Goal: Task Accomplishment & Management: Complete application form

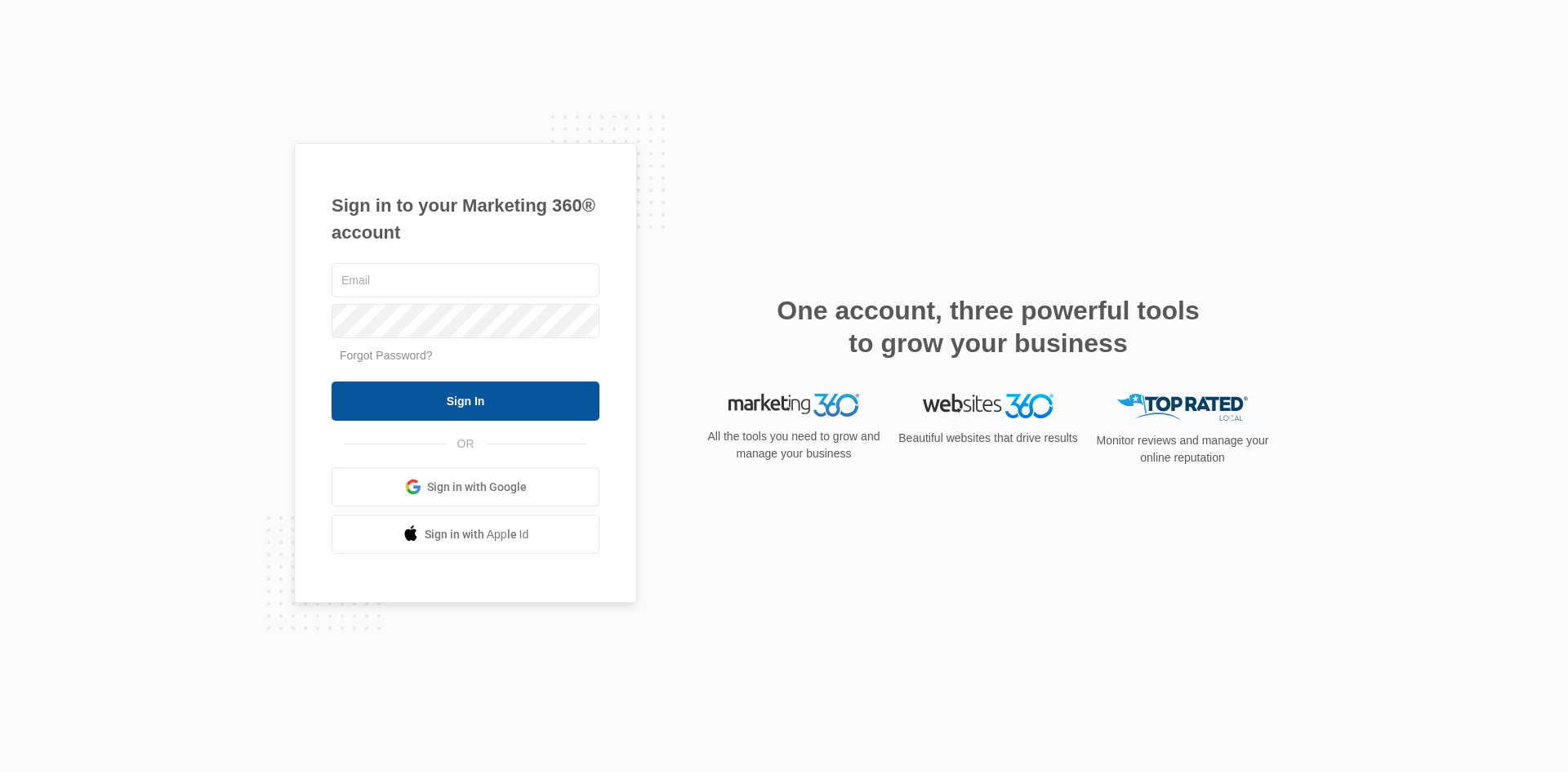
type input "[EMAIL_ADDRESS][DOMAIN_NAME]"
click at [504, 394] on input "Sign In" at bounding box center [465, 400] width 268 height 40
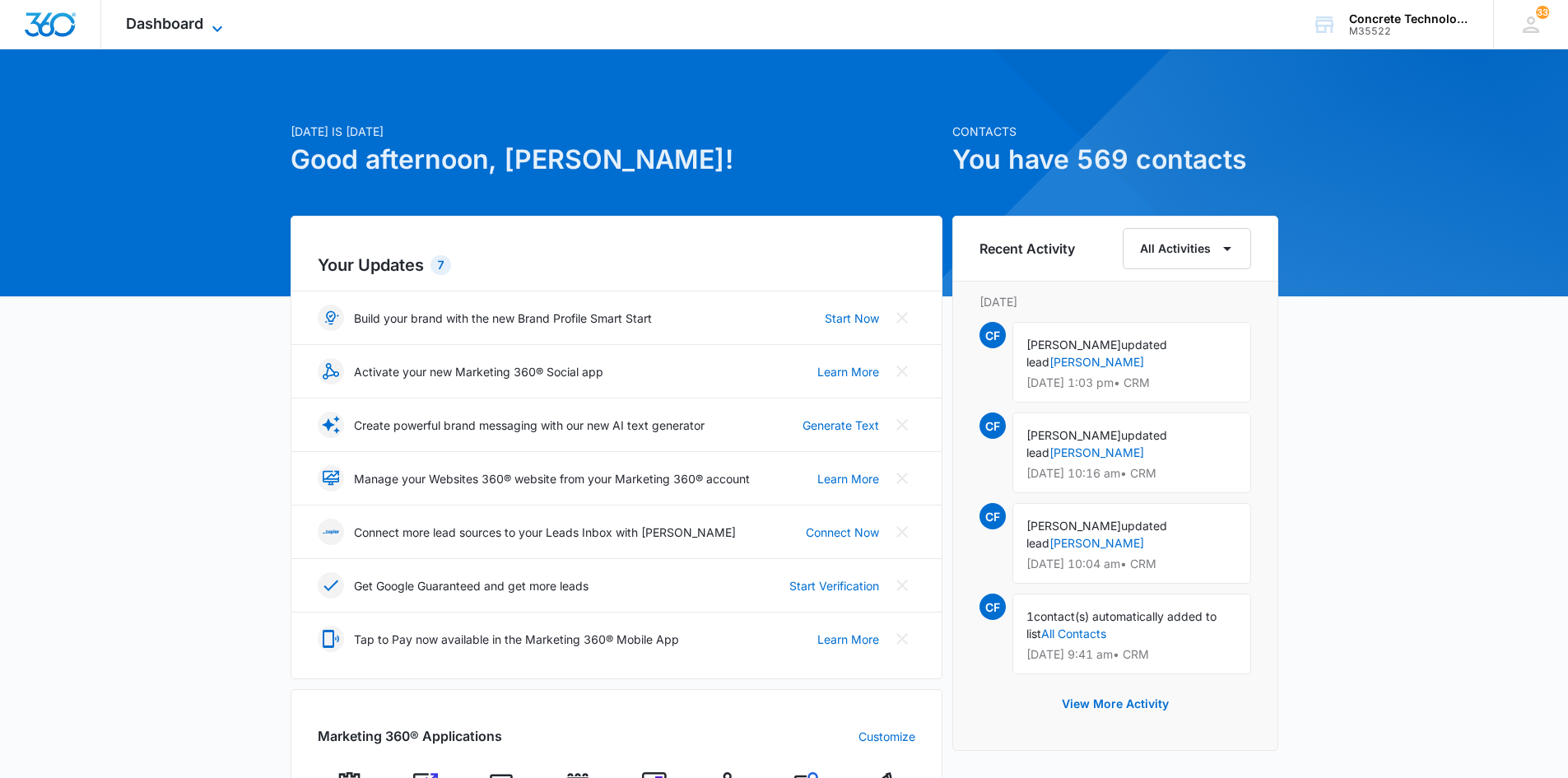
click at [157, 23] on span "Dashboard" at bounding box center [164, 24] width 77 height 18
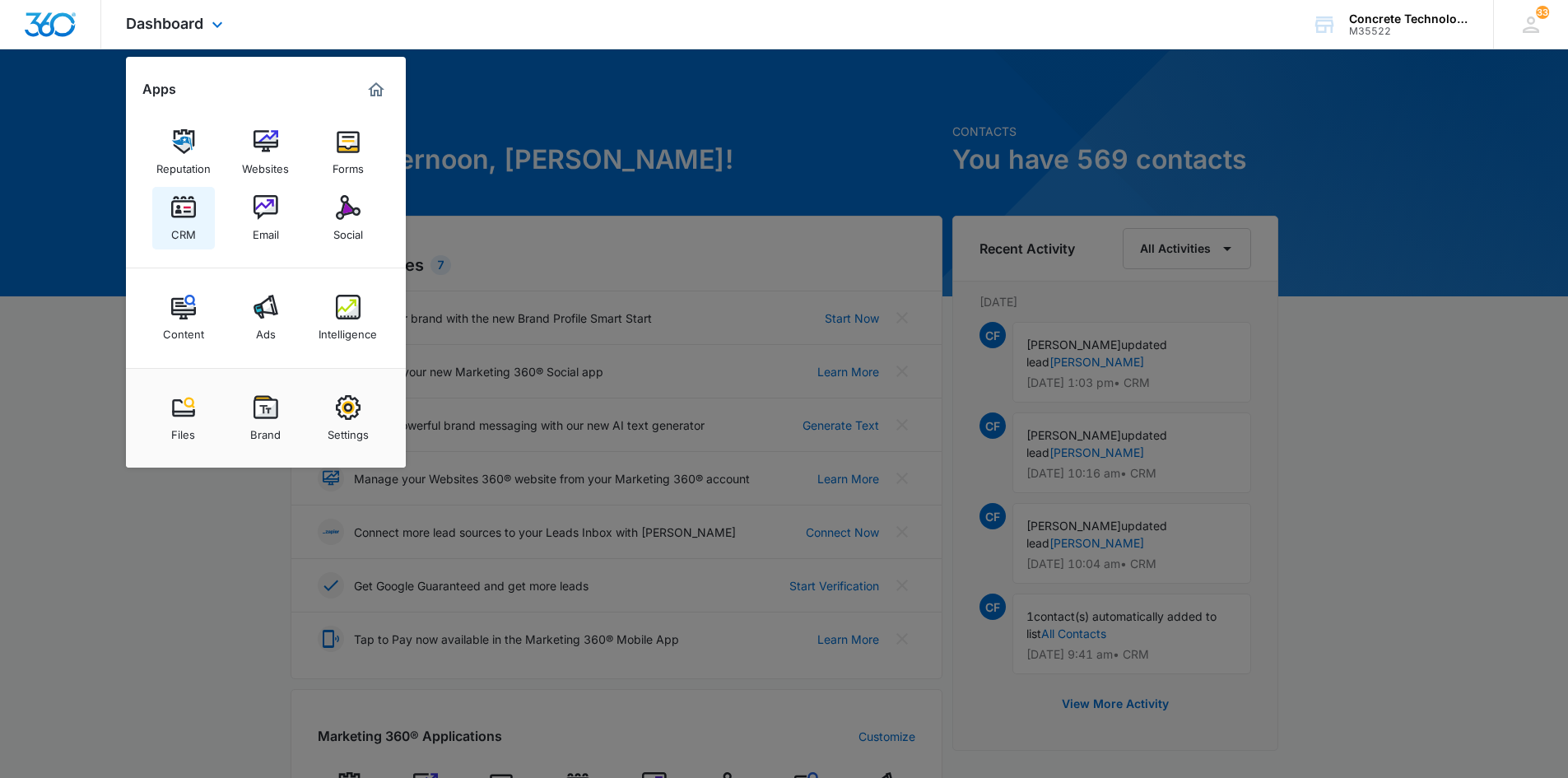
click at [184, 205] on img at bounding box center [183, 207] width 25 height 25
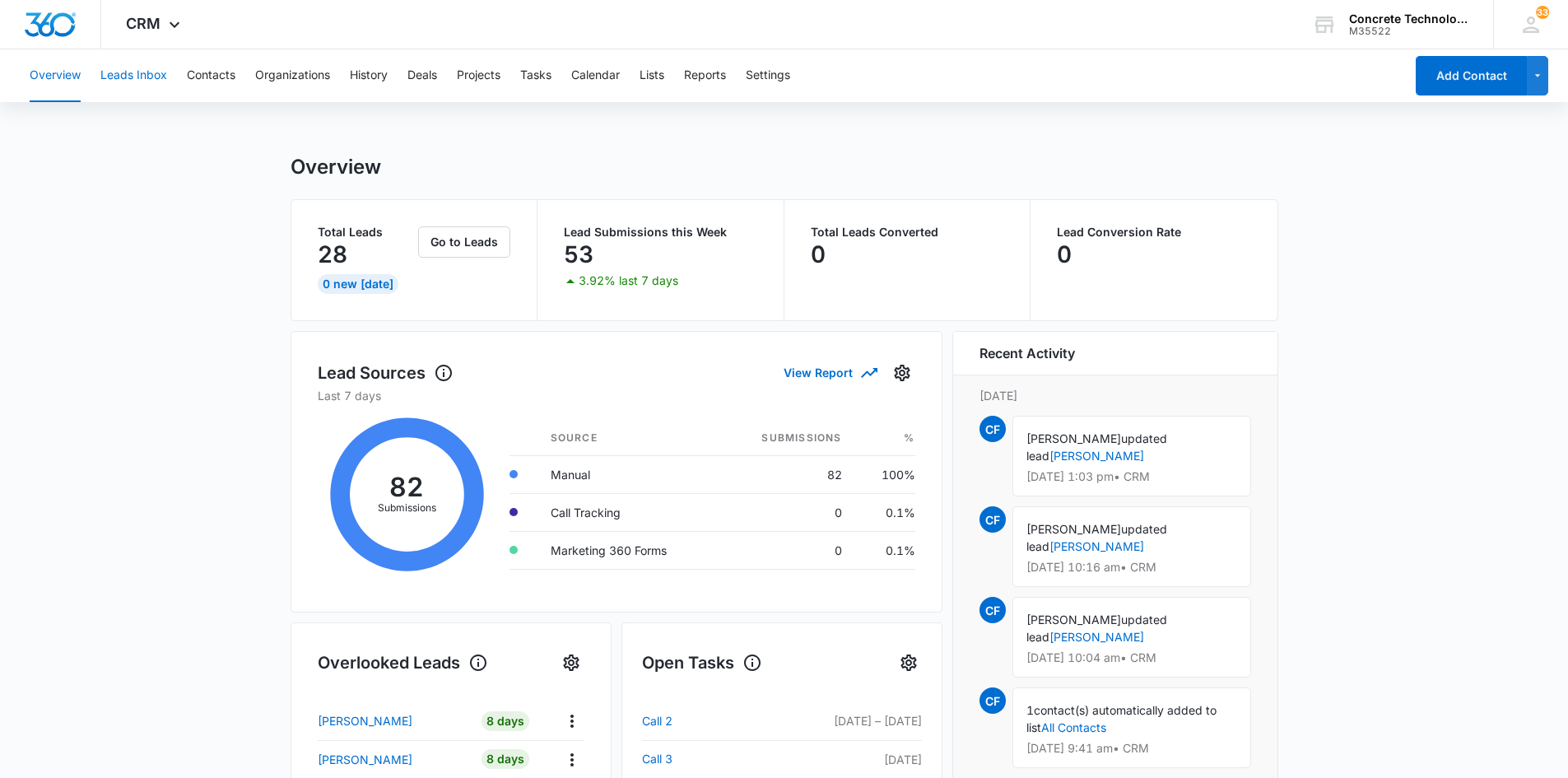
click at [145, 76] on button "Leads Inbox" at bounding box center [133, 76] width 66 height 53
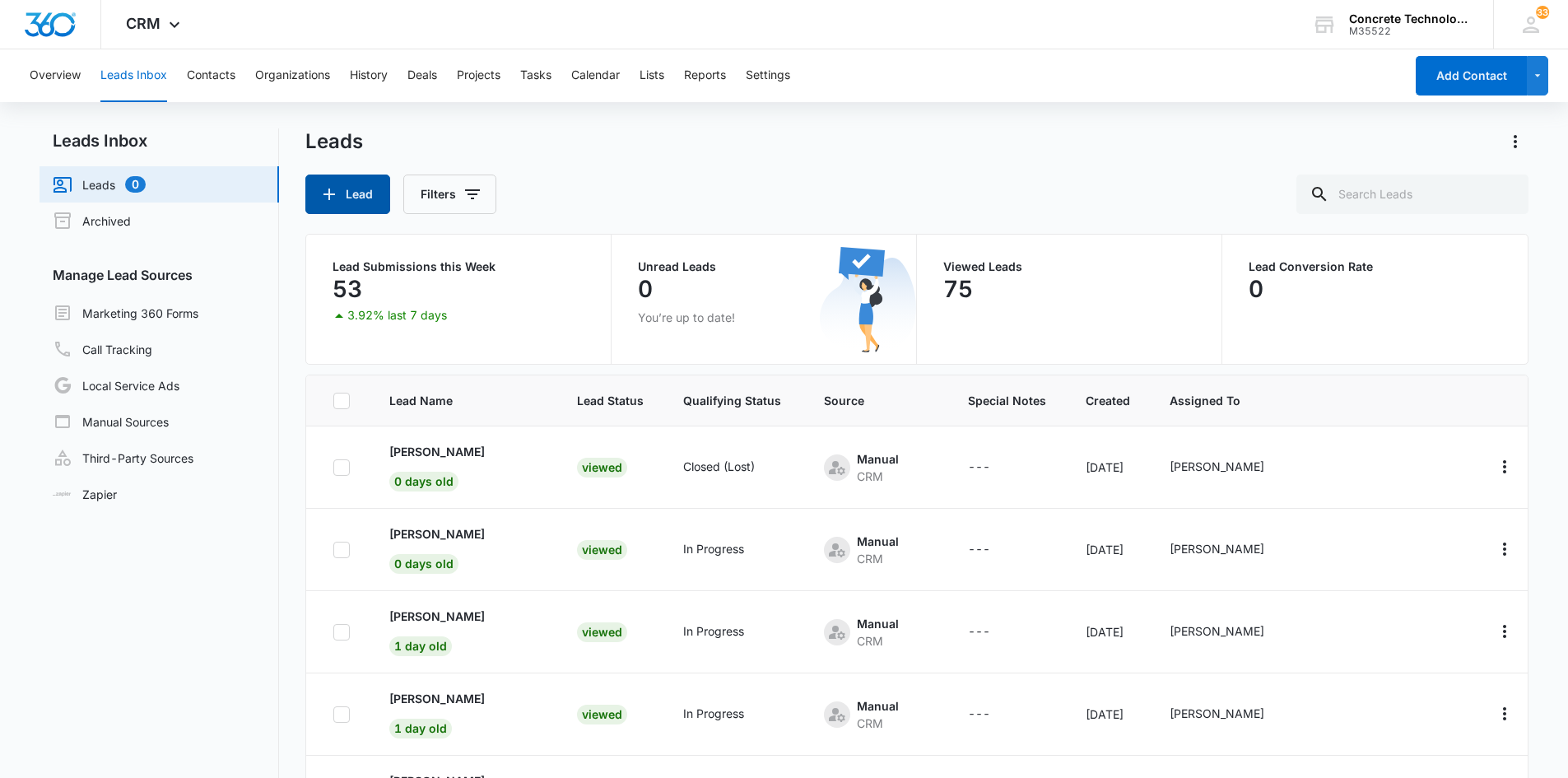
click at [365, 189] on button "Lead" at bounding box center [348, 194] width 85 height 40
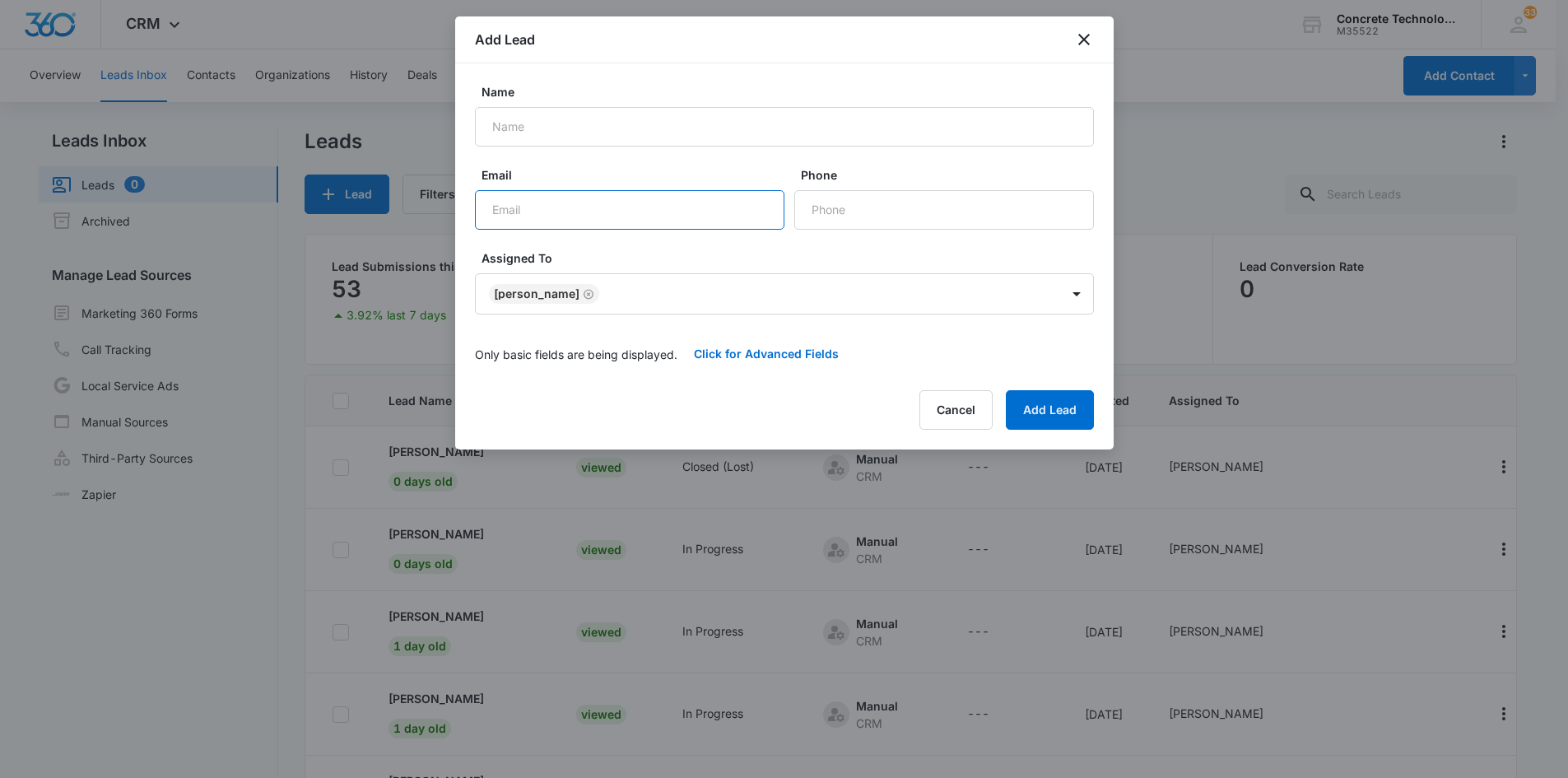
paste input "statewideconcreteandmasonry@gm"
type input "statewideconcreteandmasonry@gmail.com"
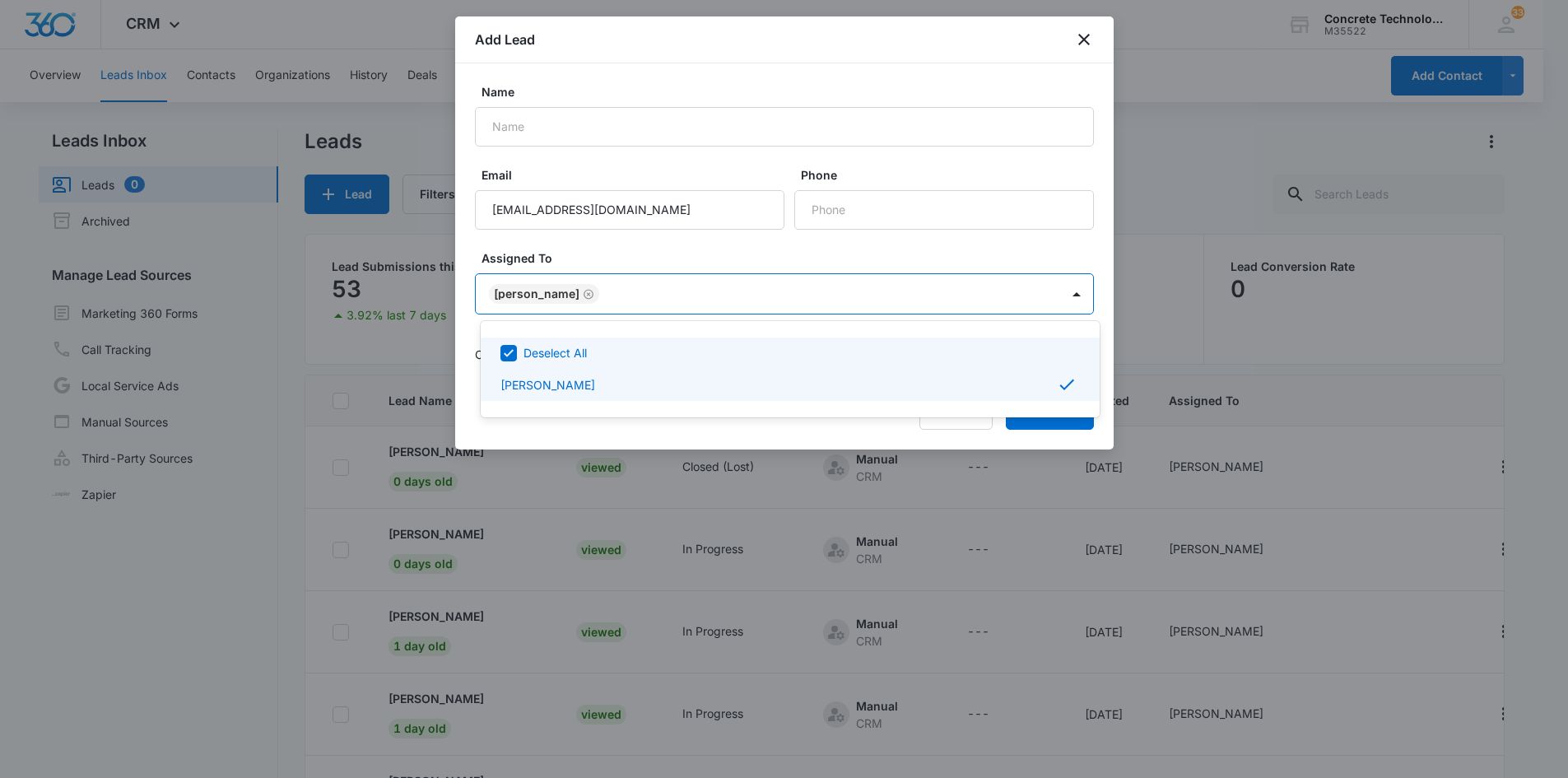
click at [688, 278] on body "CRM Apps Reputation Websites Forms CRM Email Social Content Ads Intelligence Fi…" at bounding box center [784, 389] width 1568 height 778
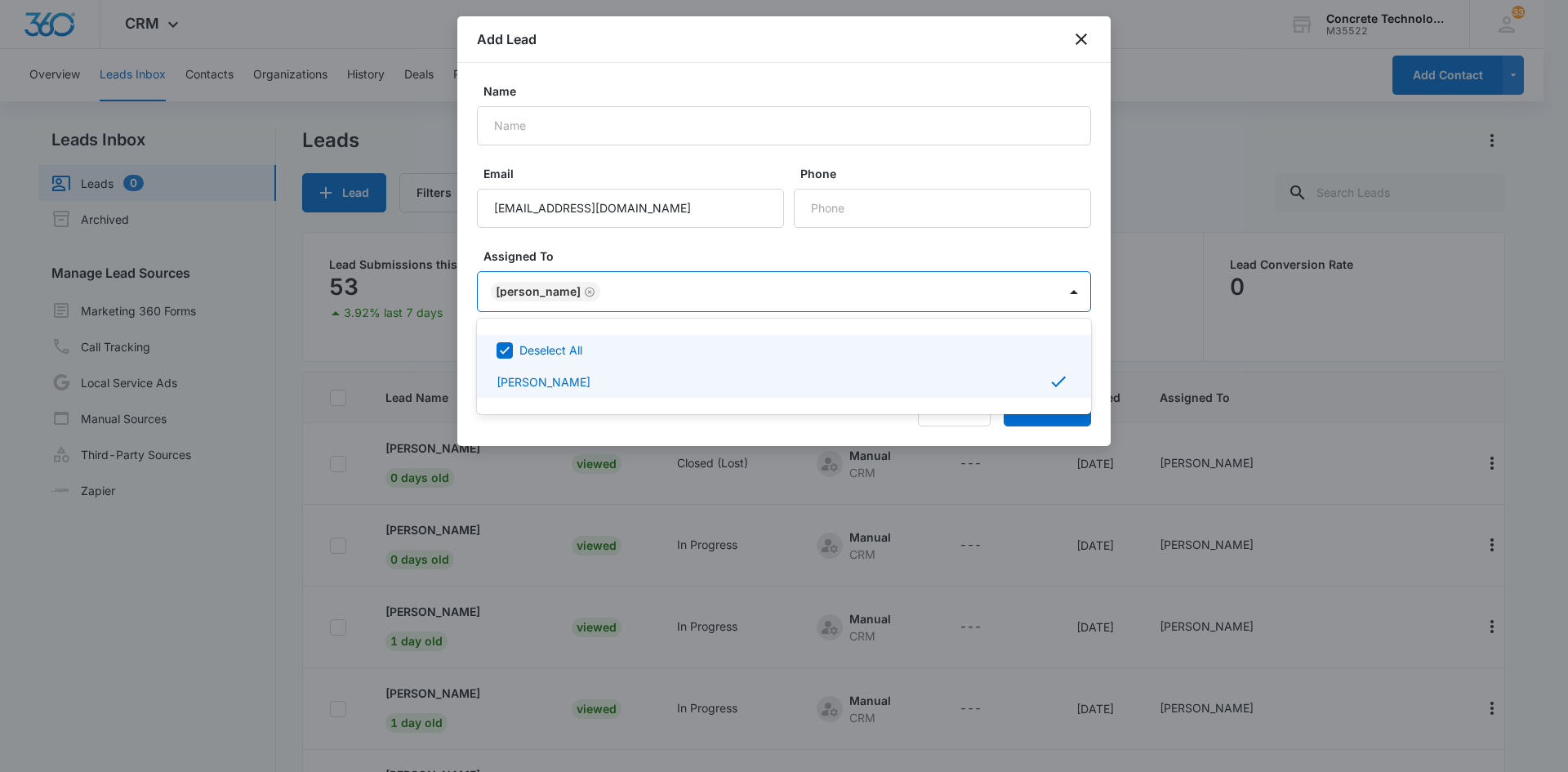
click at [835, 203] on div at bounding box center [784, 386] width 1568 height 772
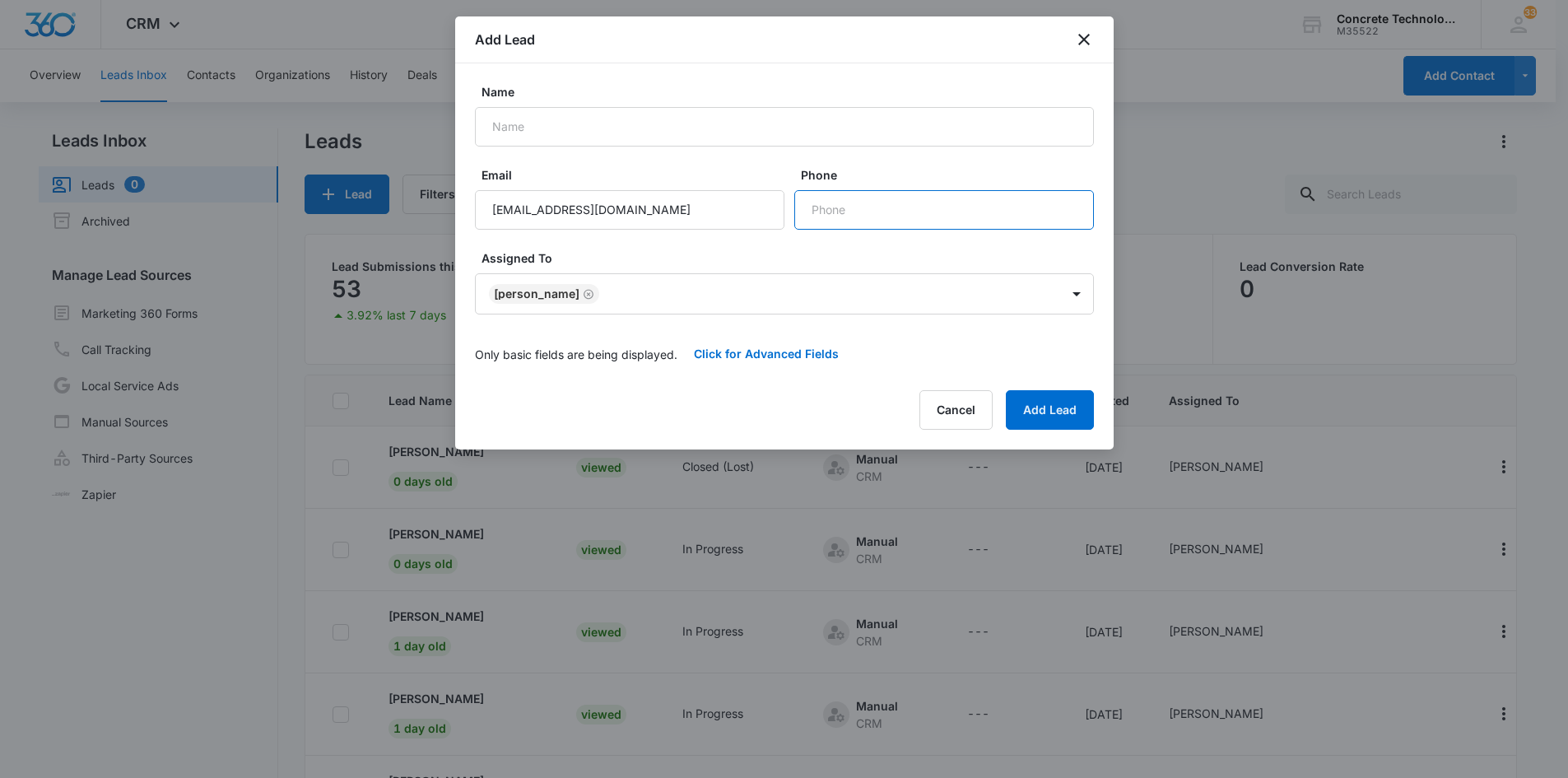
click at [818, 209] on input "Phone" at bounding box center [943, 210] width 300 height 40
type input "(352) 210-6082"
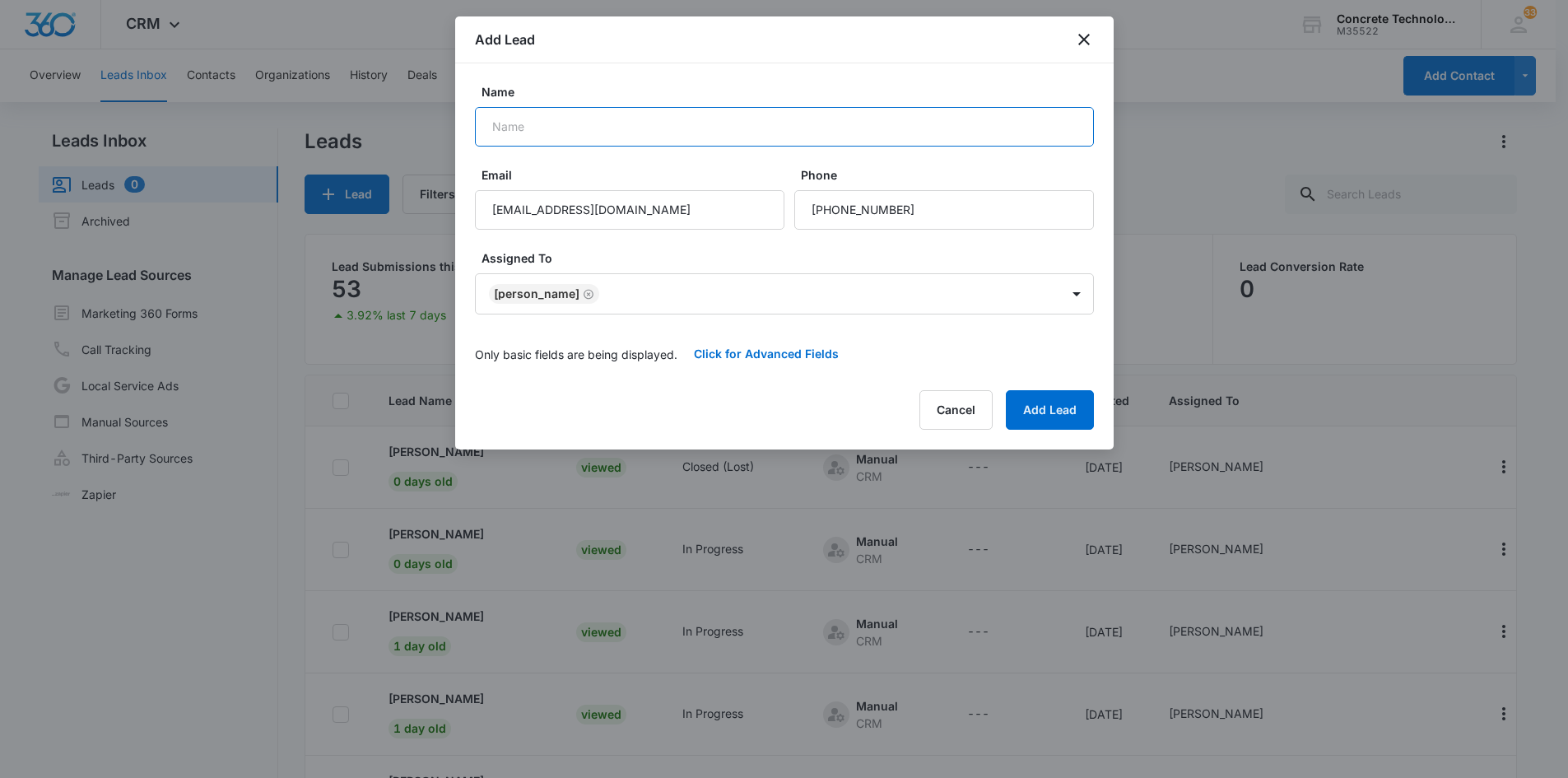
click at [518, 126] on input "Name" at bounding box center [784, 127] width 619 height 40
type input "Jason Padgett"
click at [1057, 414] on button "Add Lead" at bounding box center [1049, 410] width 88 height 40
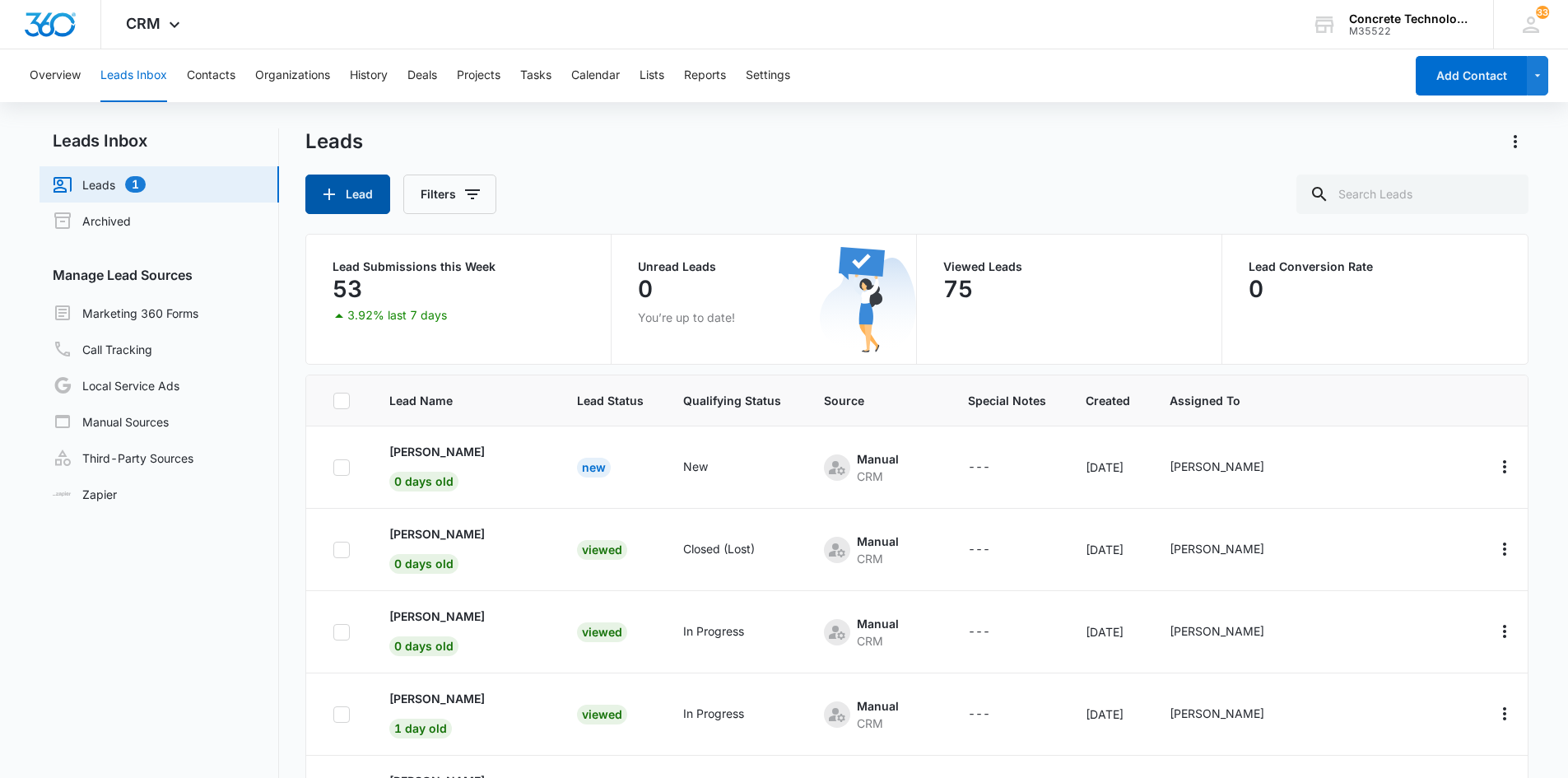
click at [341, 190] on button "Lead" at bounding box center [348, 194] width 85 height 40
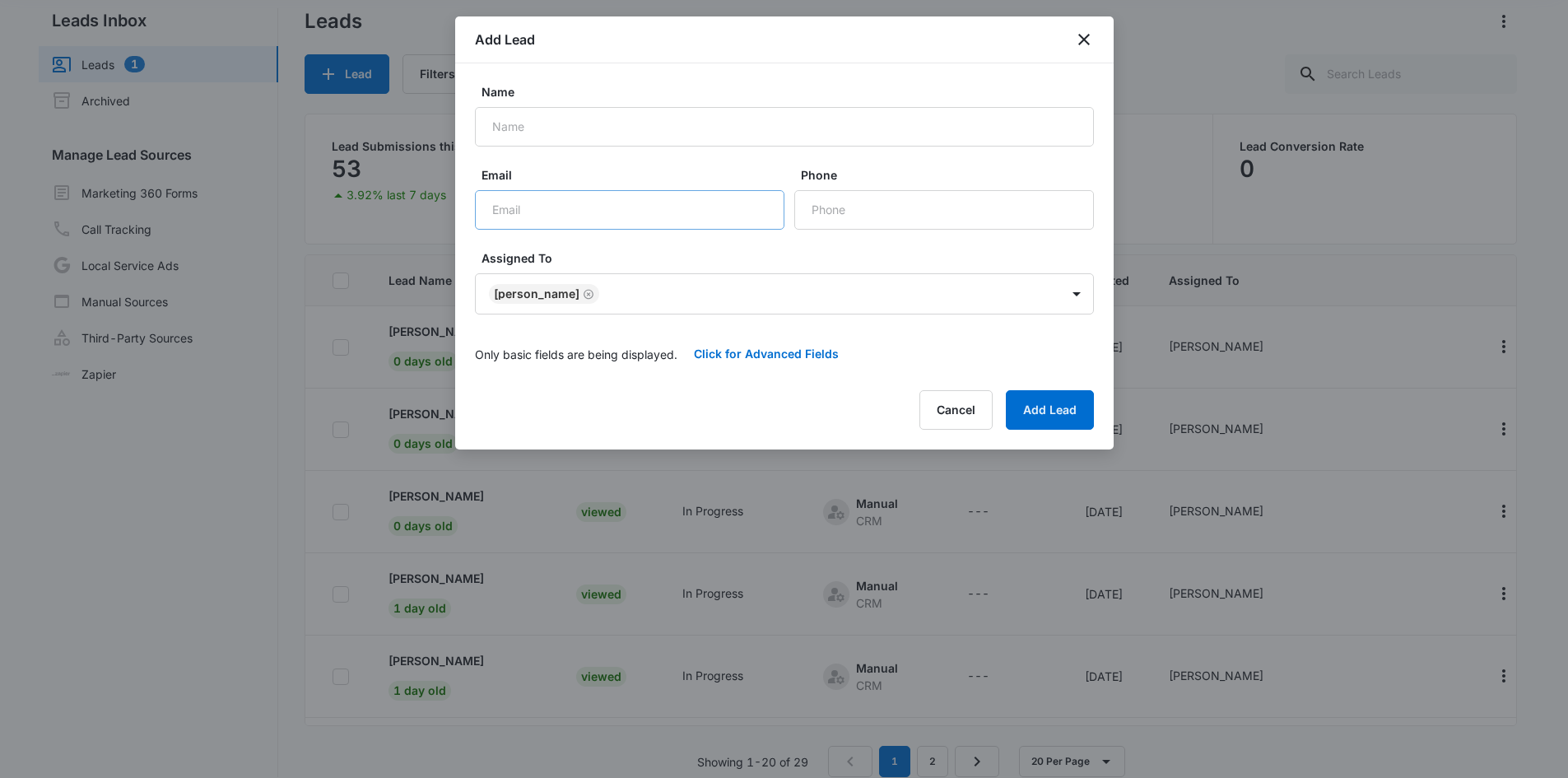
scroll to position [139, 0]
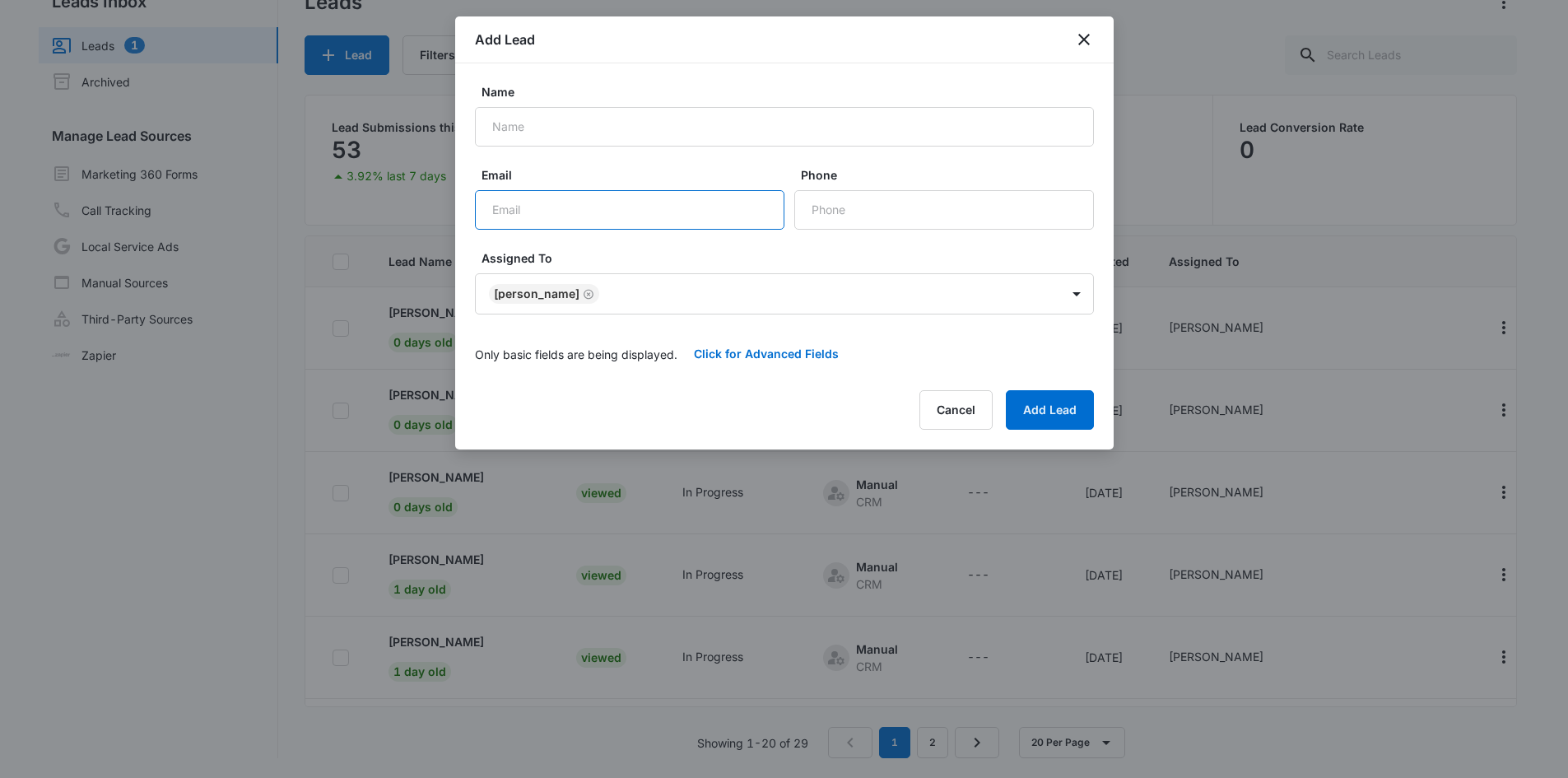
click at [496, 212] on input "Email" at bounding box center [630, 210] width 310 height 40
type input "jperrybu1@gmail.com"
click at [823, 211] on input "Phone" at bounding box center [943, 210] width 300 height 40
click at [810, 207] on input "Phone" at bounding box center [943, 210] width 300 height 40
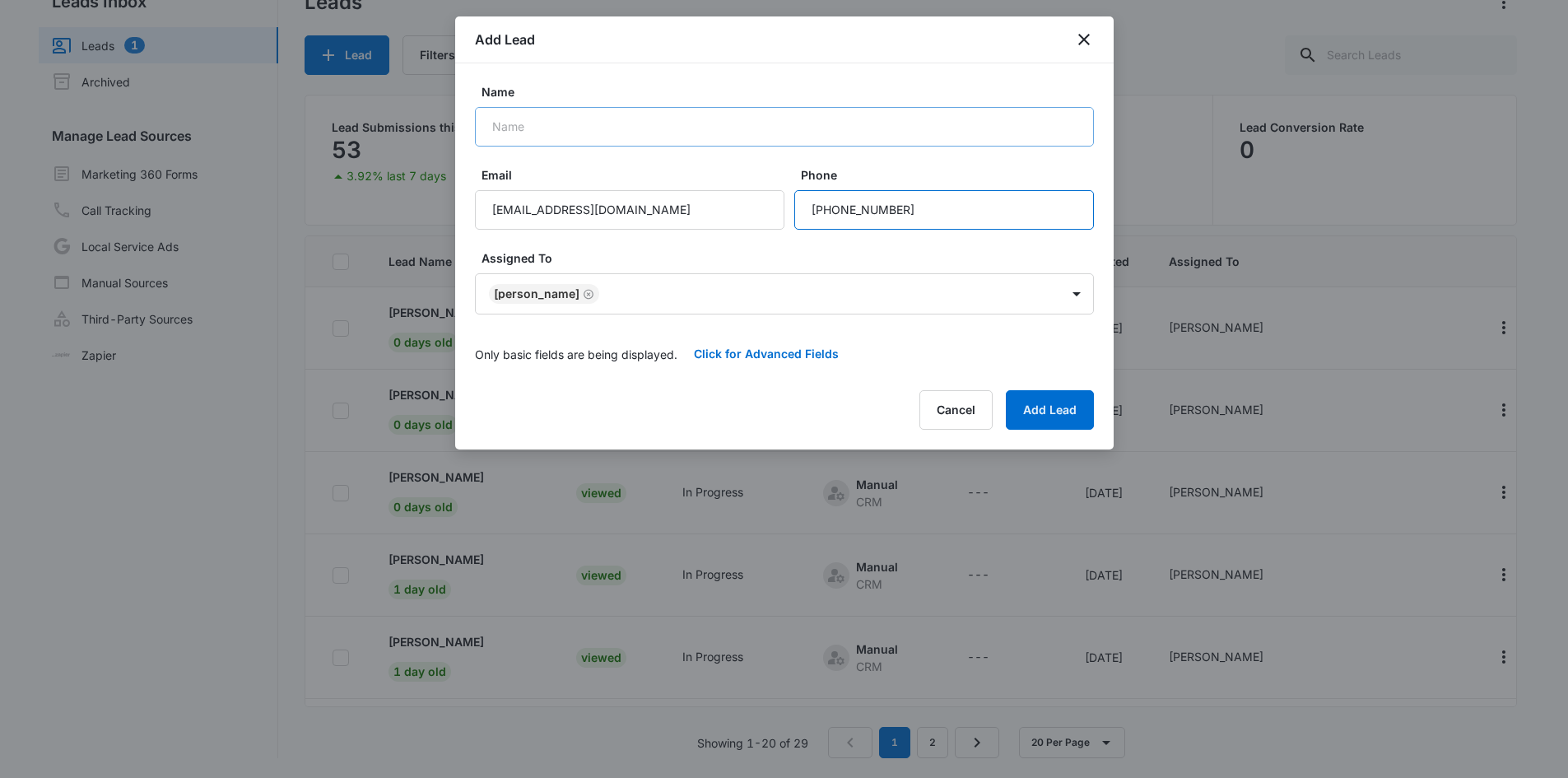
type input "(706) 594-1350"
click at [501, 121] on input "Name" at bounding box center [784, 127] width 619 height 40
type input "Jason Perry"
click at [1046, 404] on button "Add Lead" at bounding box center [1049, 410] width 88 height 40
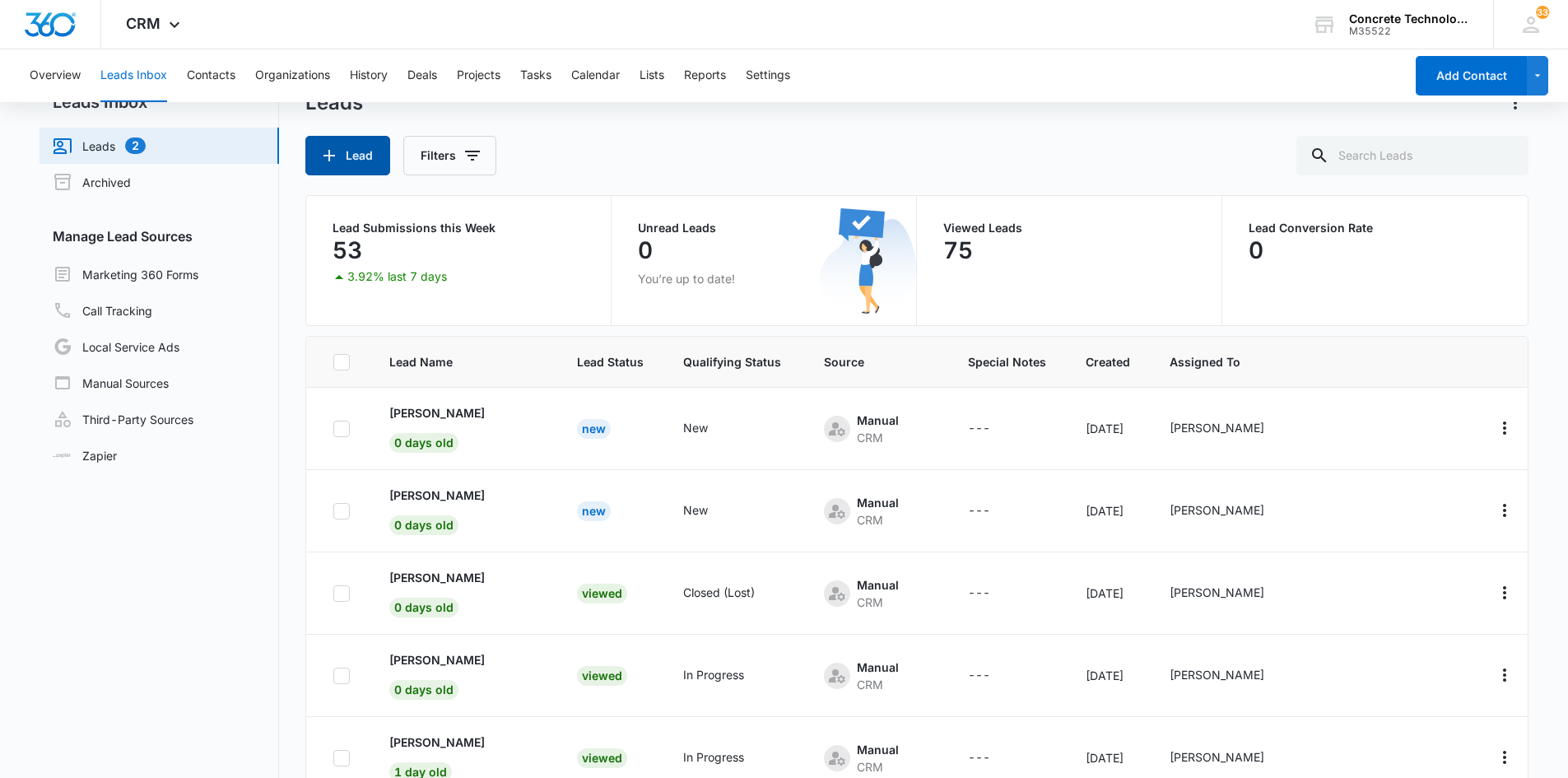
scroll to position [0, 0]
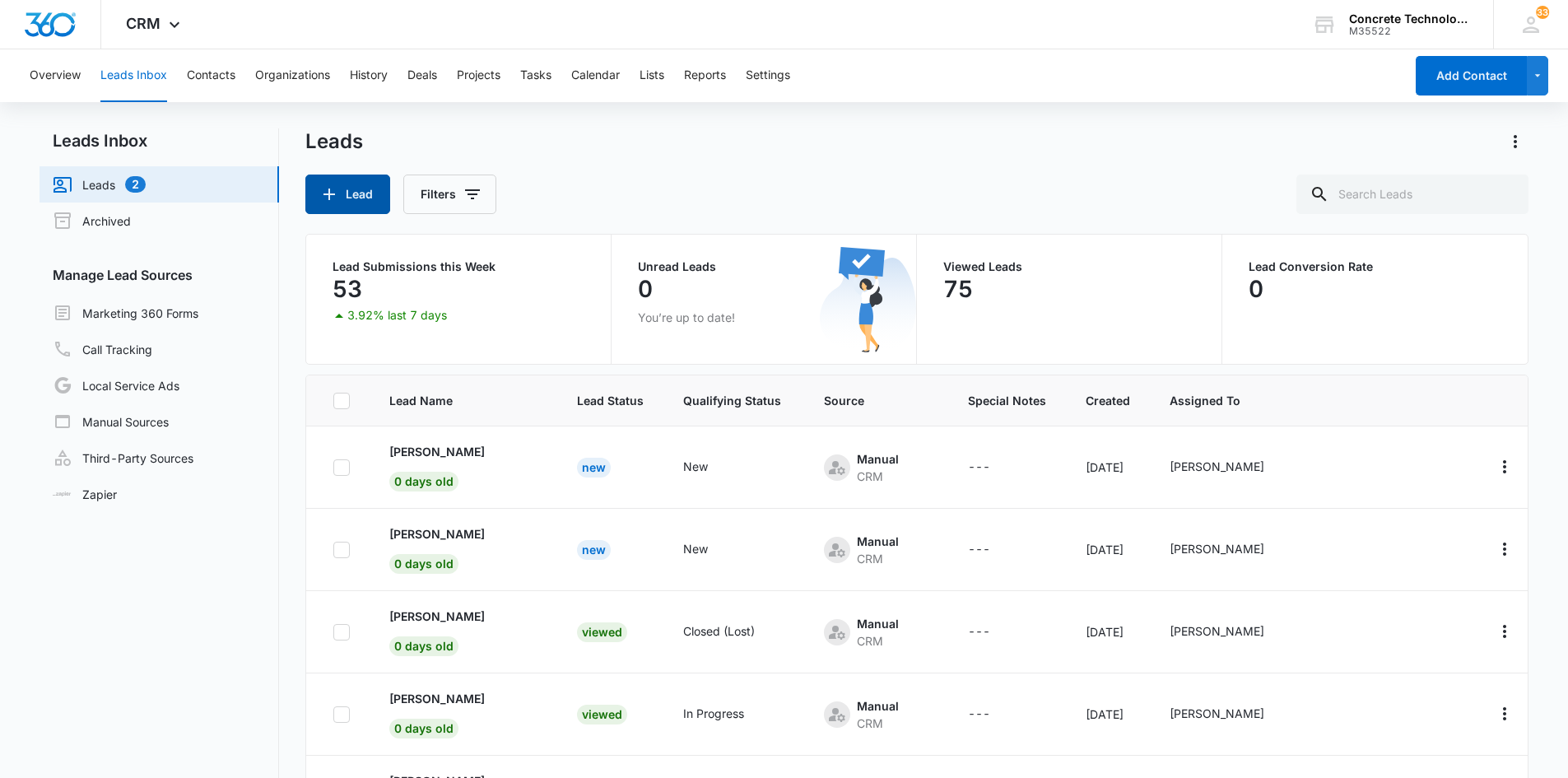
click at [355, 193] on button "Lead" at bounding box center [348, 194] width 85 height 40
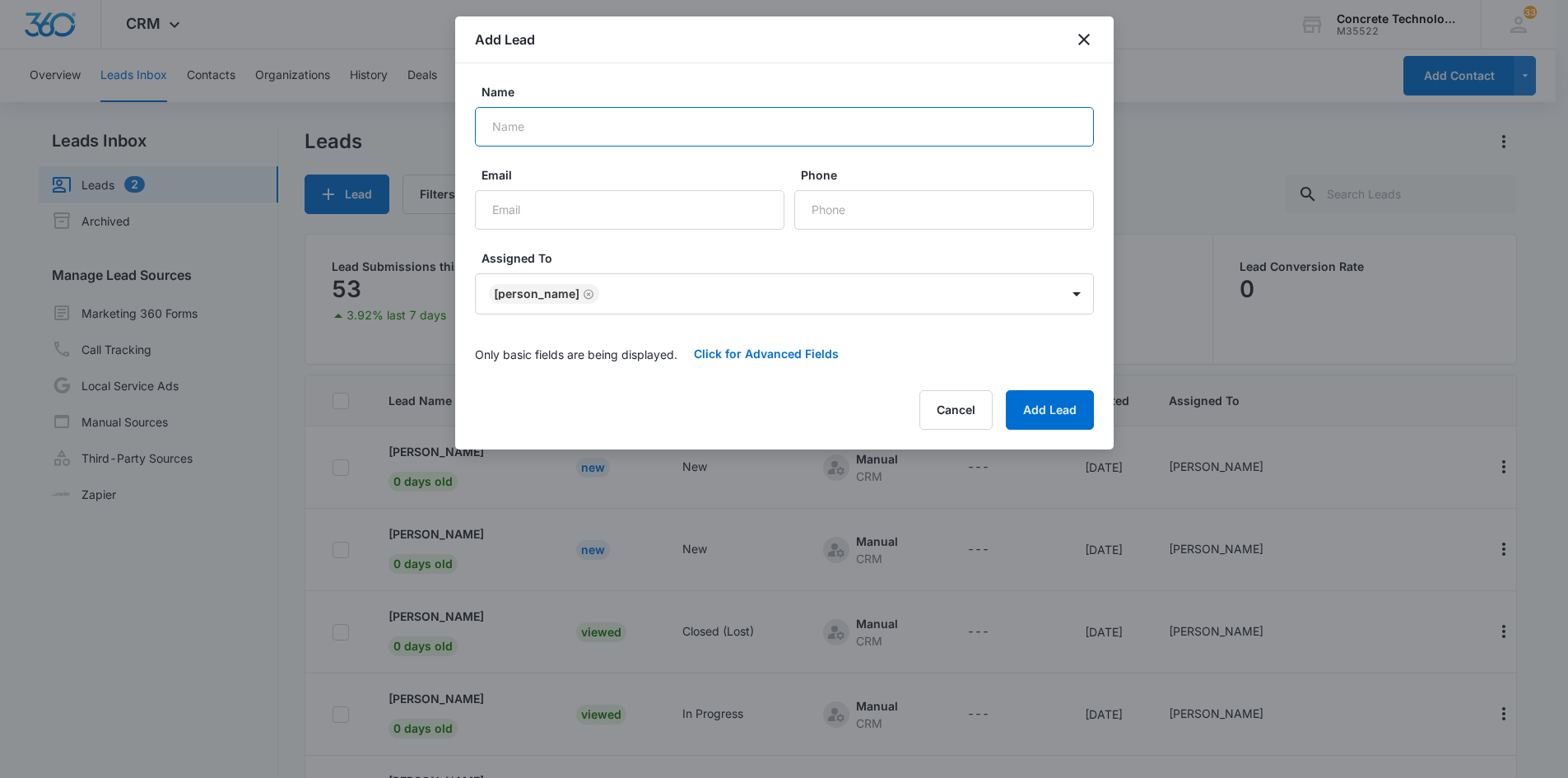
click at [519, 129] on input "Name" at bounding box center [784, 127] width 619 height 40
click at [496, 127] on input "ryan Graf" at bounding box center [784, 127] width 619 height 40
type input "Ryan Graf"
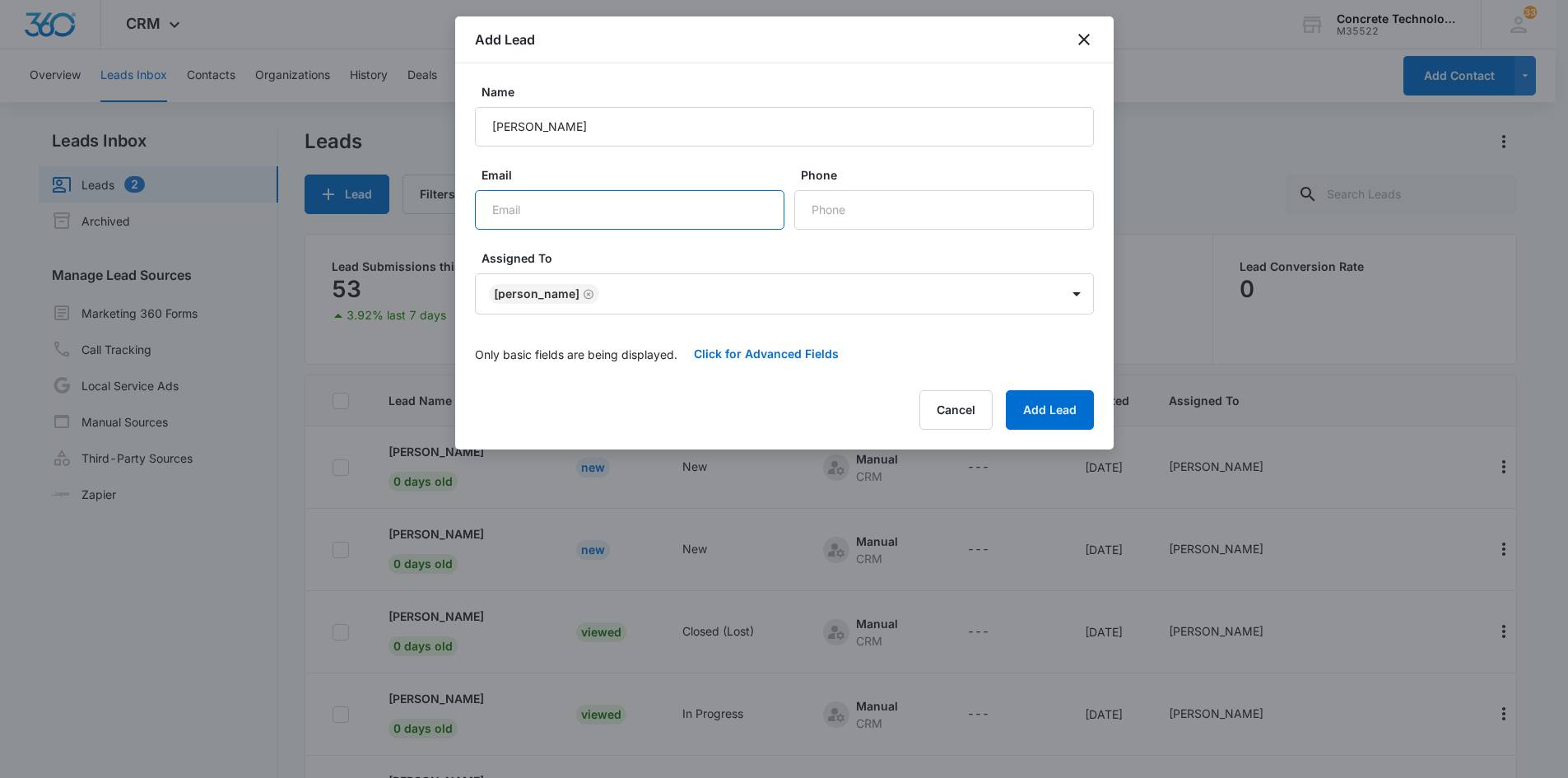
click at [507, 209] on input "Email" at bounding box center [630, 210] width 310 height 40
type input "rgraf707@gmail.com"
click at [821, 212] on input "Phone" at bounding box center [943, 210] width 300 height 40
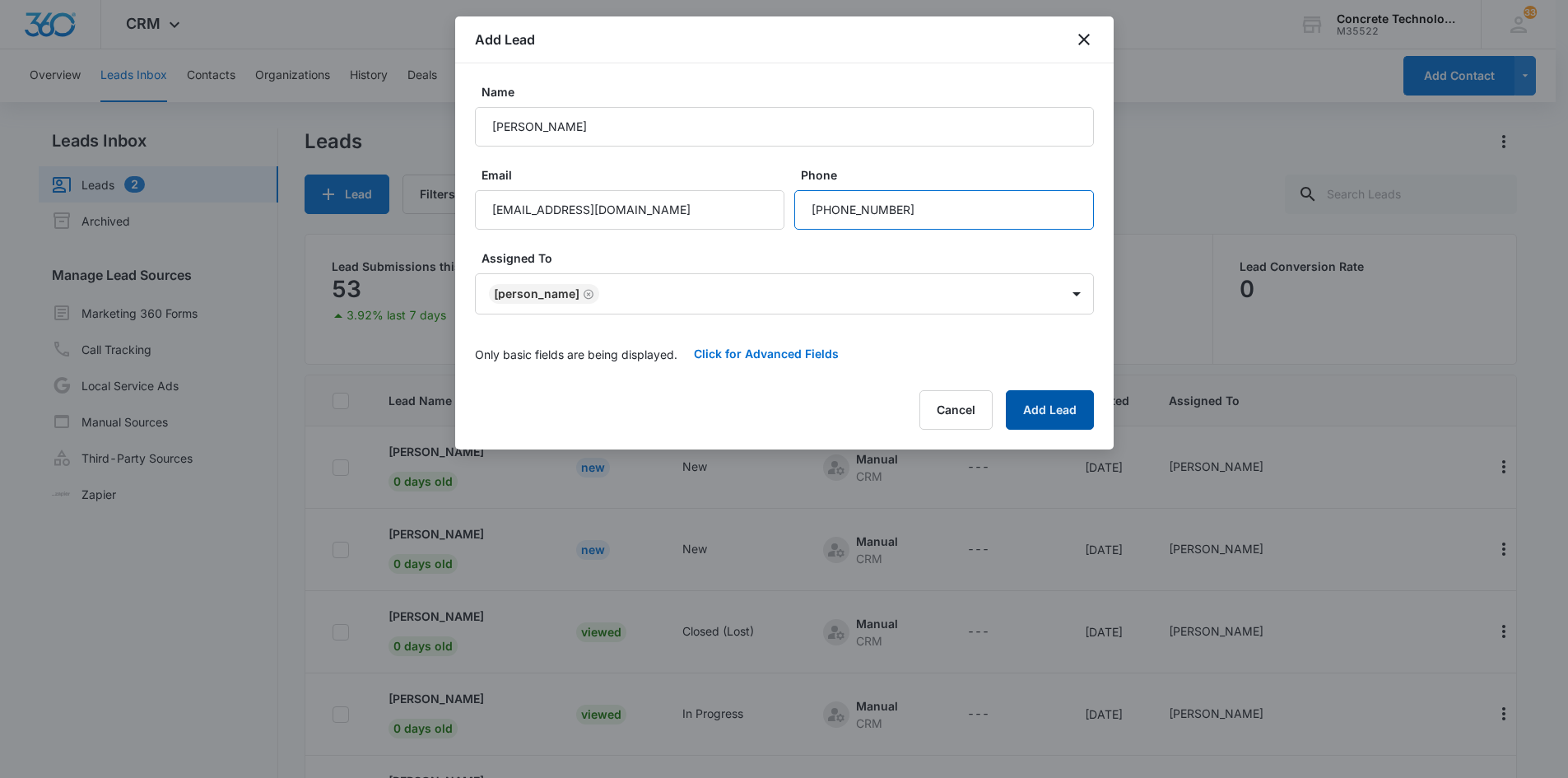
type input "(239) 351-6477"
click at [1038, 401] on button "Add Lead" at bounding box center [1049, 410] width 88 height 40
